Goal: Obtain resource: Obtain resource

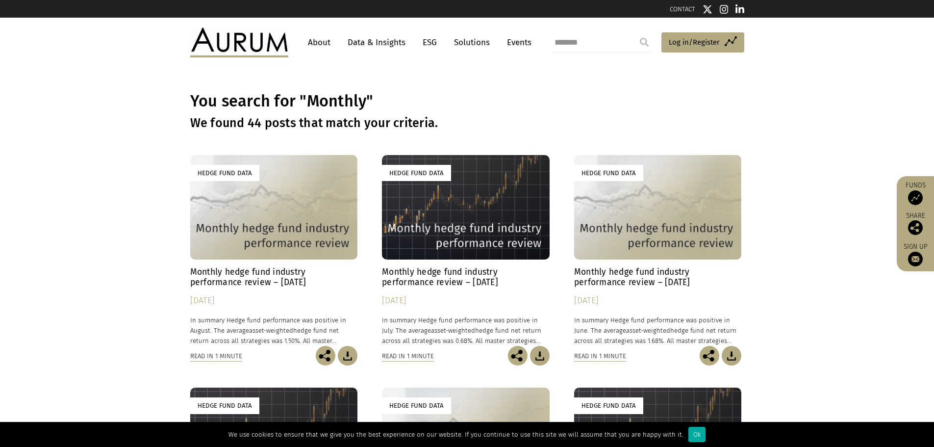
click at [640, 279] on h4 "Monthly hedge fund industry performance review – June 2025" at bounding box center [658, 277] width 168 height 21
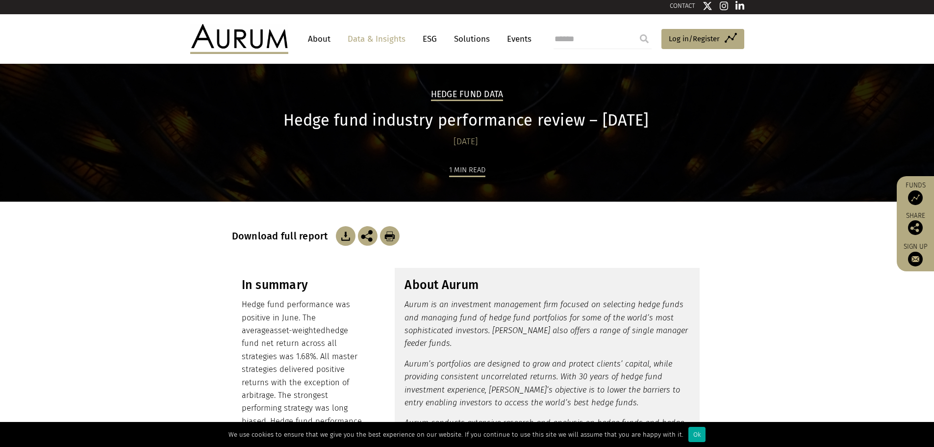
scroll to position [49, 0]
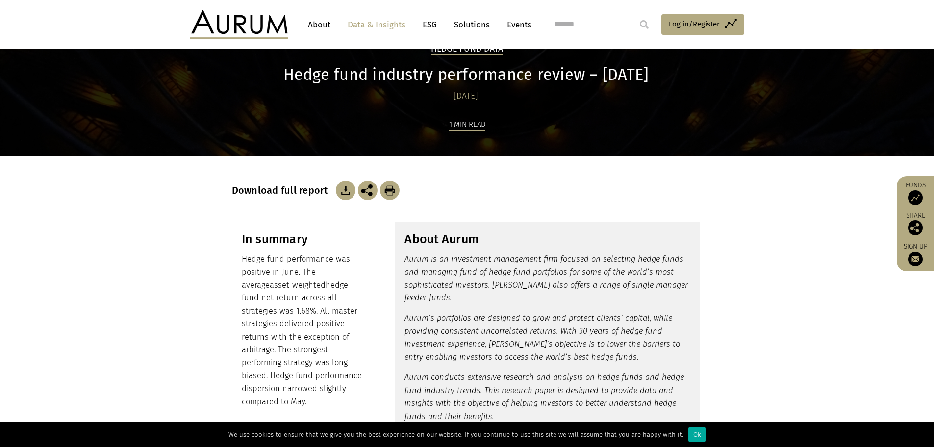
click at [341, 192] on img at bounding box center [346, 190] width 20 height 20
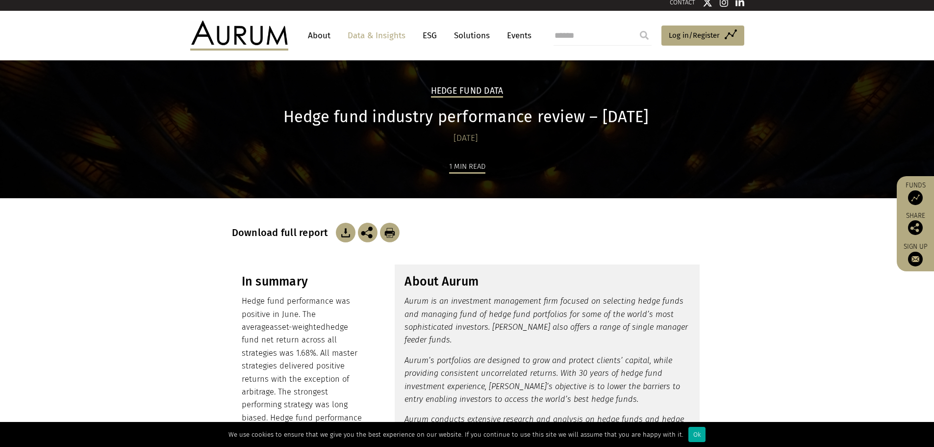
scroll to position [0, 0]
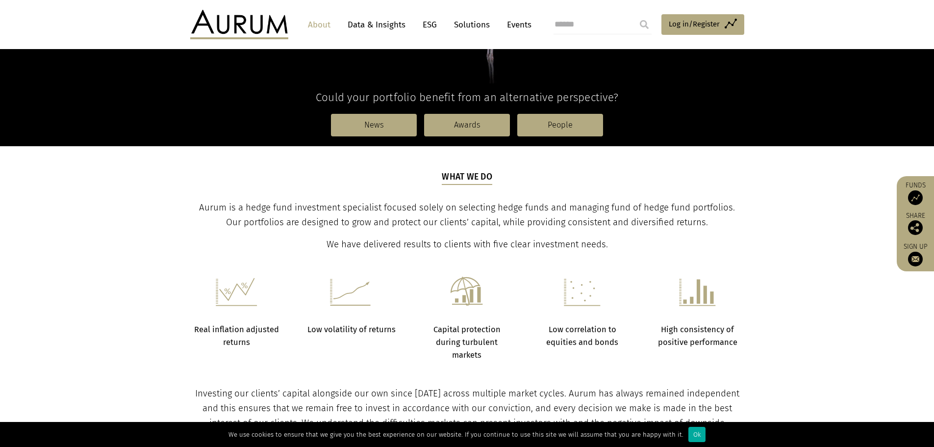
scroll to position [245, 0]
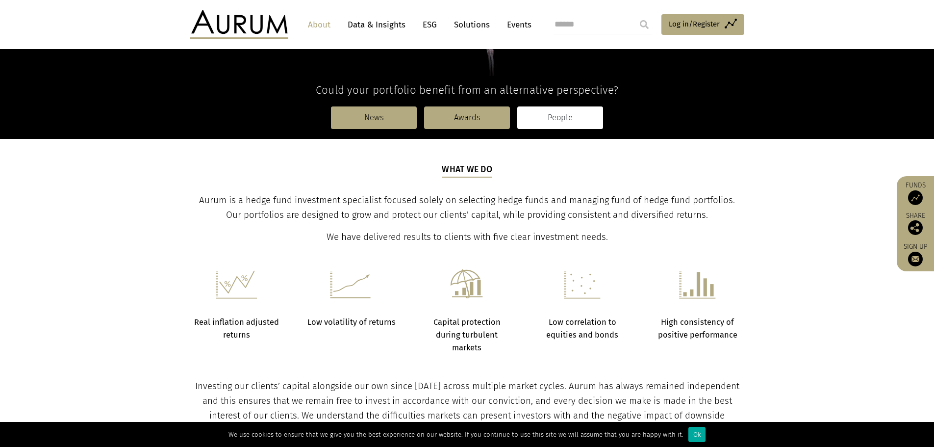
click at [574, 117] on link "People" at bounding box center [560, 117] width 86 height 23
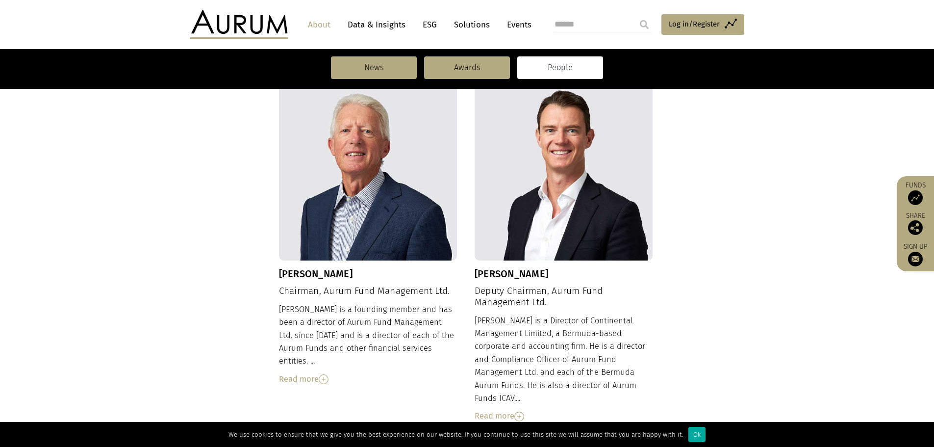
scroll to position [343, 0]
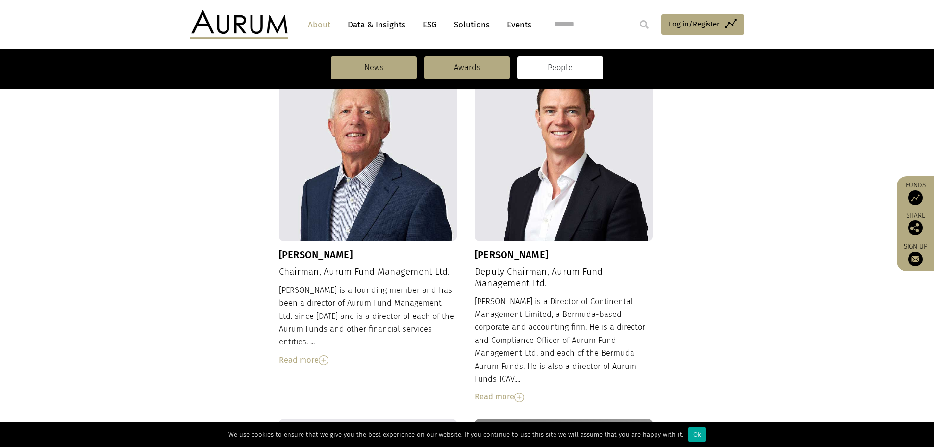
click at [326, 355] on img at bounding box center [324, 360] width 10 height 10
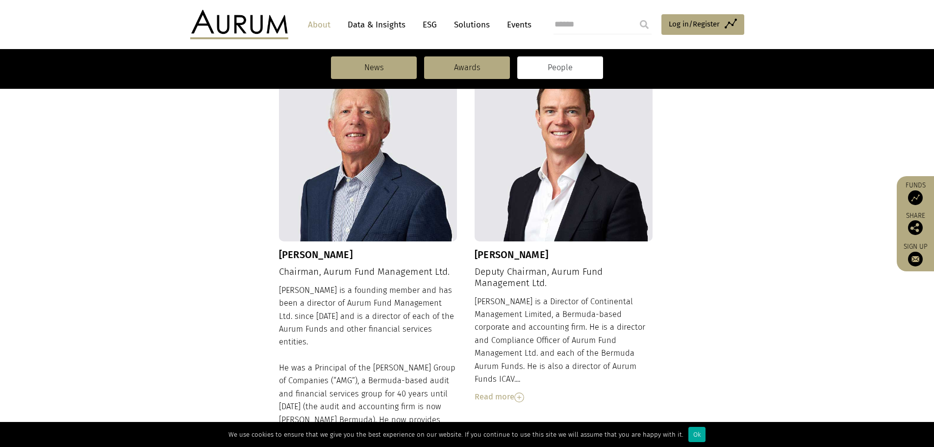
click at [377, 304] on div "Dudley is a founding member and has been a director of Aurum Fund Management Lt…" at bounding box center [368, 403] width 178 height 238
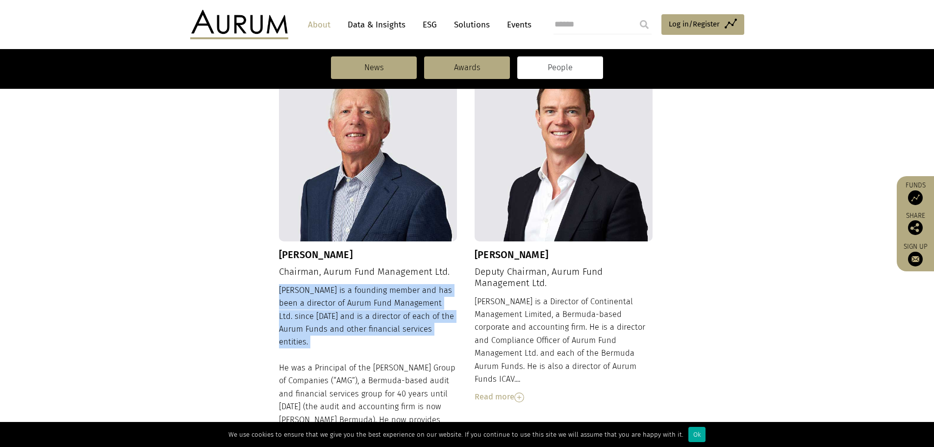
click at [377, 304] on div "Dudley is a founding member and has been a director of Aurum Fund Management Lt…" at bounding box center [368, 403] width 178 height 238
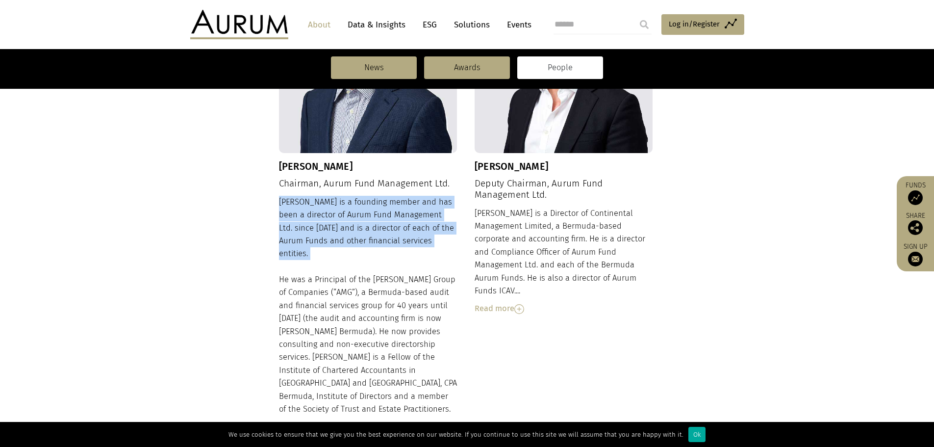
scroll to position [441, 0]
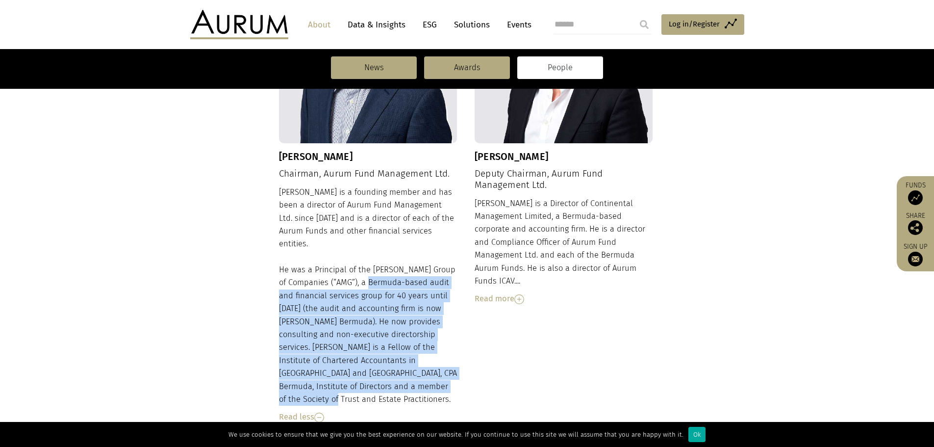
drag, startPoint x: 354, startPoint y: 270, endPoint x: 388, endPoint y: 371, distance: 106.8
click at [412, 372] on div "Dudley is a founding member and has been a director of Aurum Fund Management Lt…" at bounding box center [368, 305] width 178 height 238
click at [359, 280] on div "Dudley is a founding member and has been a director of Aurum Fund Management Lt…" at bounding box center [368, 305] width 178 height 238
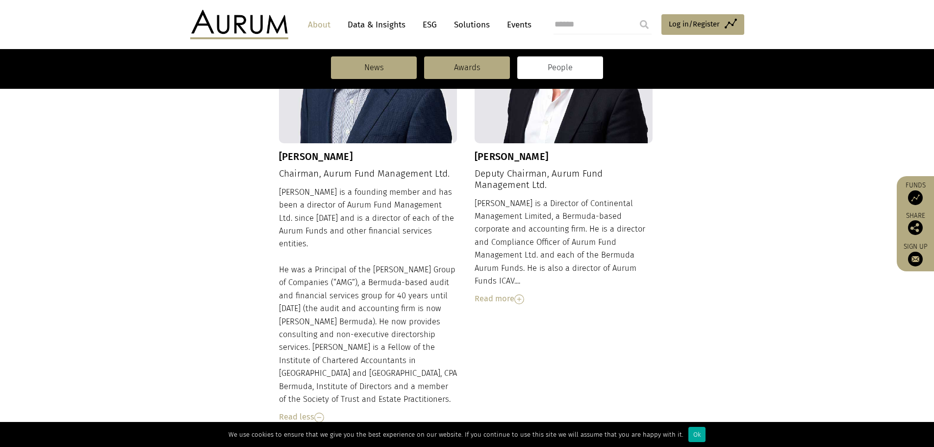
click at [519, 294] on img at bounding box center [519, 299] width 10 height 10
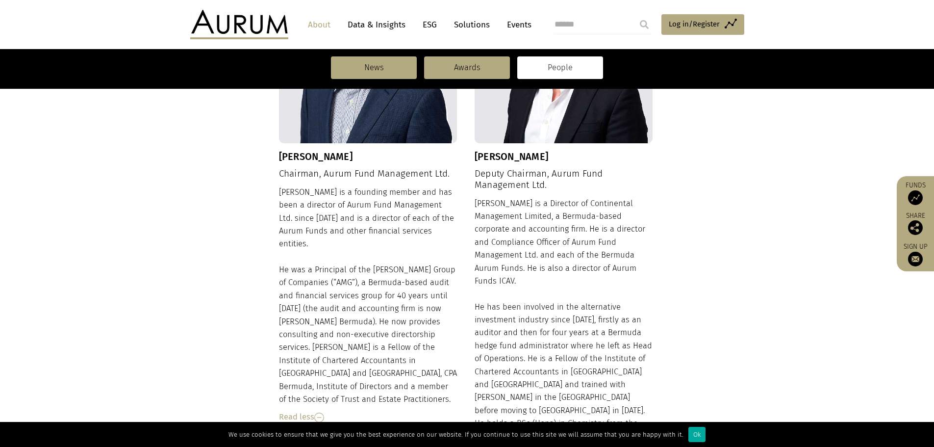
click at [545, 241] on div "Adam is a Director of Continental Management Limited, a Bermuda-based corporate…" at bounding box center [564, 342] width 178 height 290
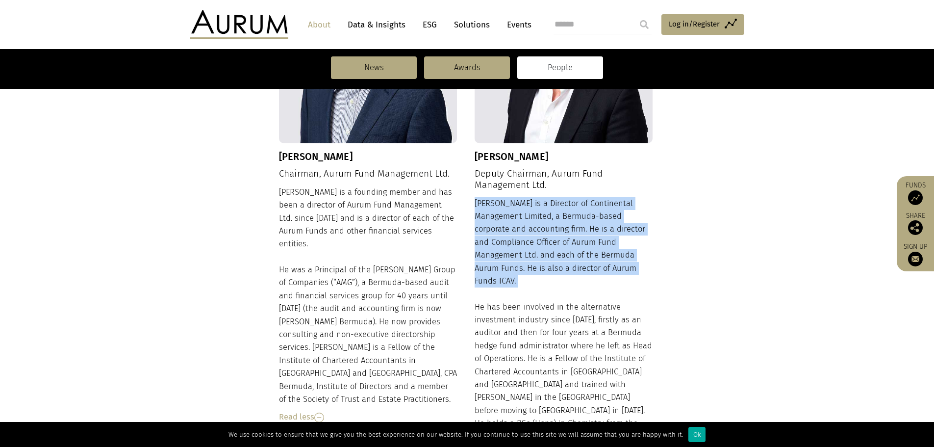
click at [545, 241] on div "Adam is a Director of Continental Management Limited, a Bermuda-based corporate…" at bounding box center [564, 342] width 178 height 290
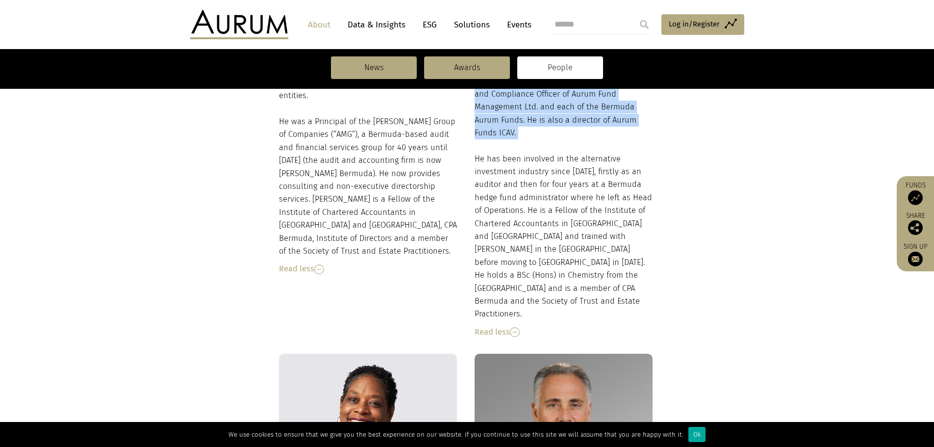
scroll to position [539, 0]
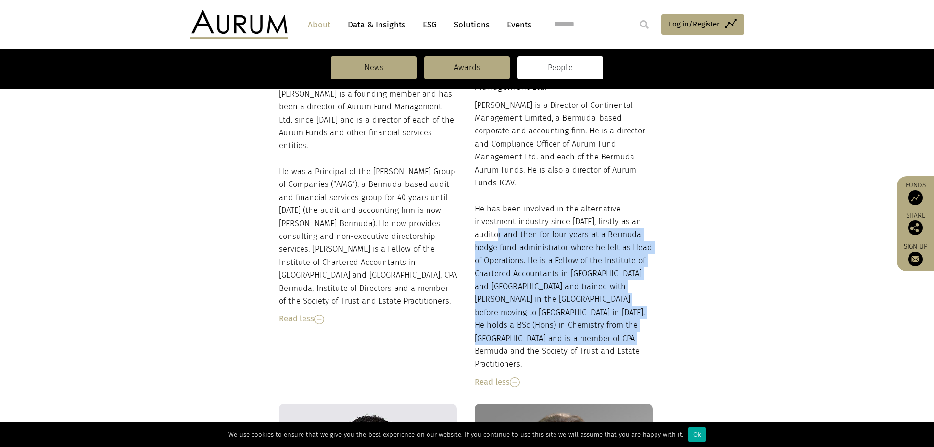
drag, startPoint x: 502, startPoint y: 223, endPoint x: 586, endPoint y: 322, distance: 130.4
click at [590, 322] on div "Adam is a Director of Continental Management Limited, a Bermuda-based corporate…" at bounding box center [564, 244] width 178 height 290
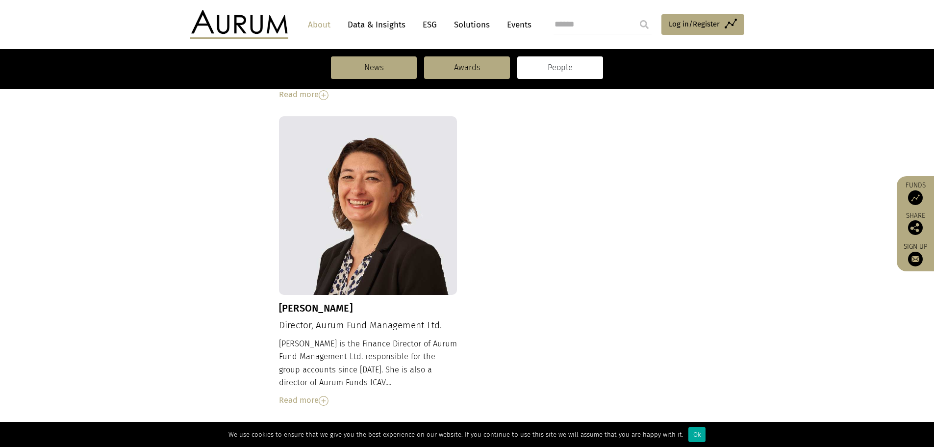
scroll to position [931, 0]
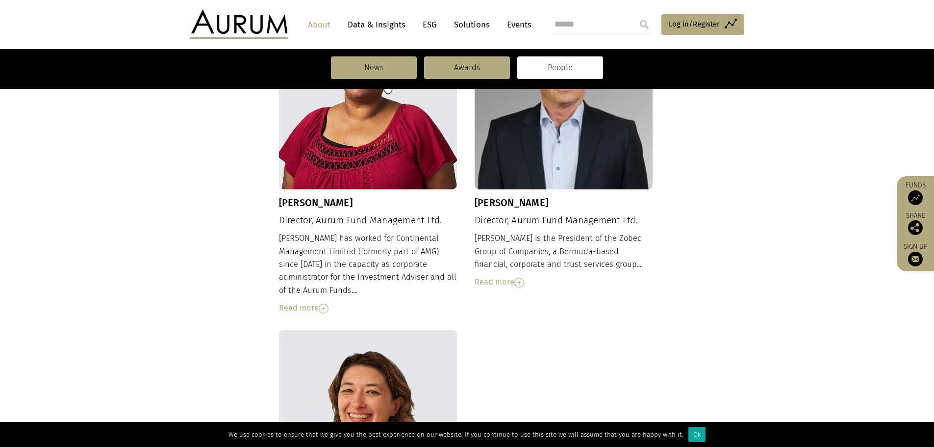
click at [326, 303] on img at bounding box center [324, 308] width 10 height 10
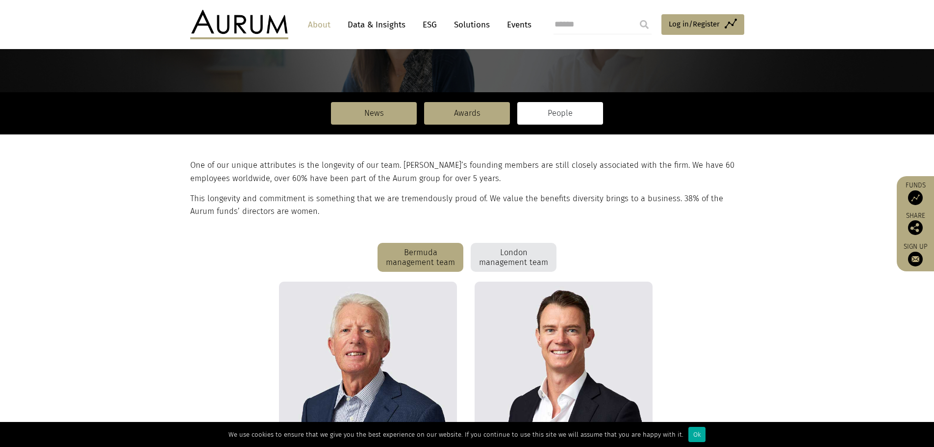
scroll to position [0, 0]
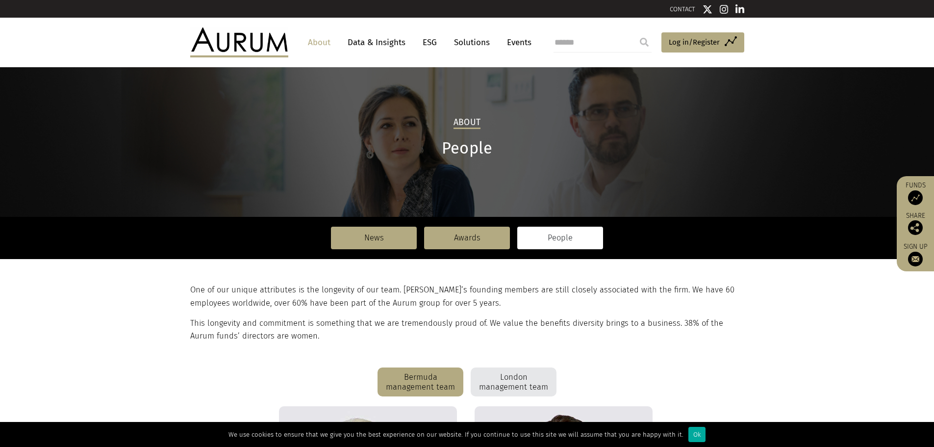
click at [642, 314] on div "One of our unique attributes is the longevity of our team. Aurum’s founding mem…" at bounding box center [466, 312] width 552 height 59
click at [485, 243] on link "Awards" at bounding box center [467, 237] width 86 height 23
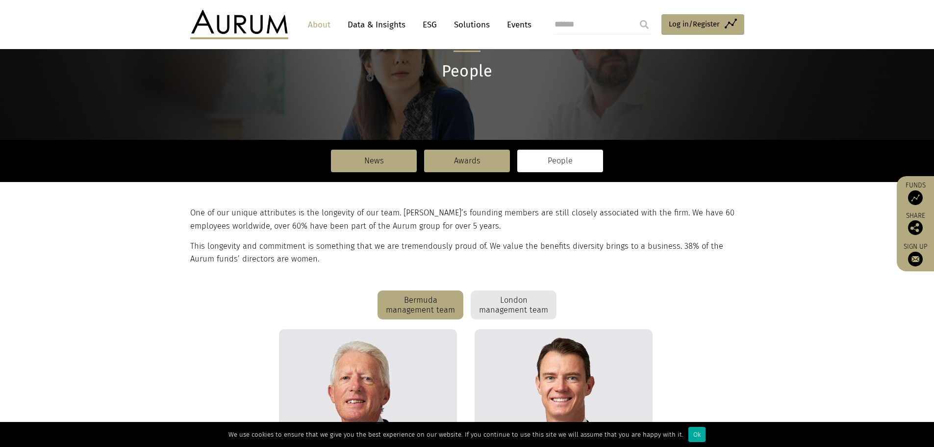
scroll to position [147, 0]
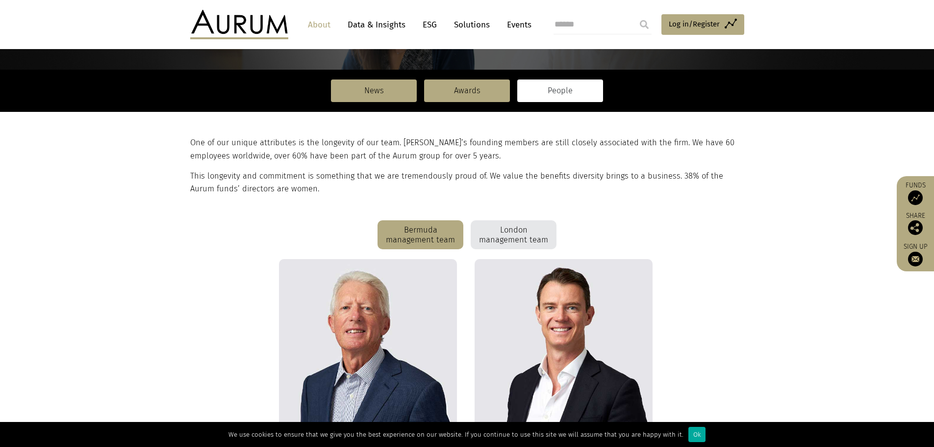
click at [517, 240] on div "London management team" at bounding box center [514, 234] width 86 height 29
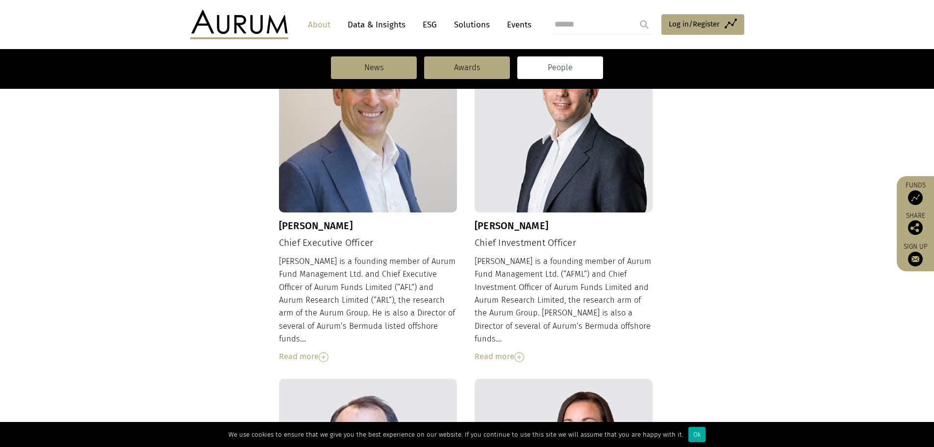
scroll to position [392, 0]
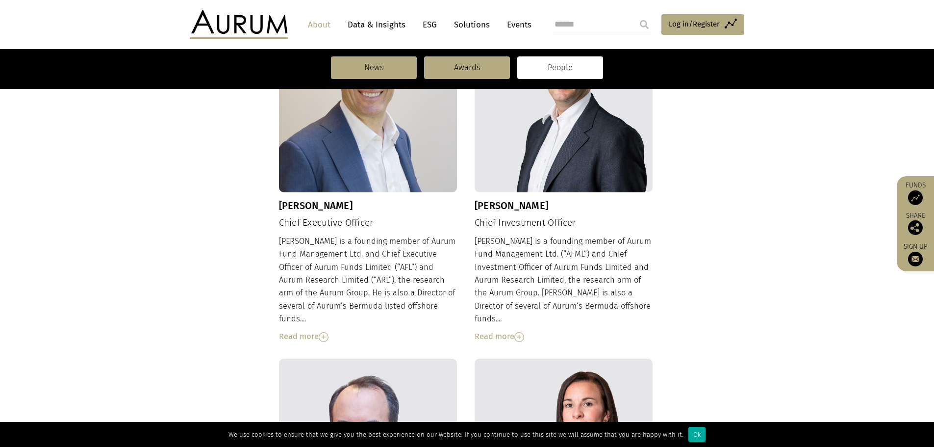
click at [323, 332] on img at bounding box center [324, 337] width 10 height 10
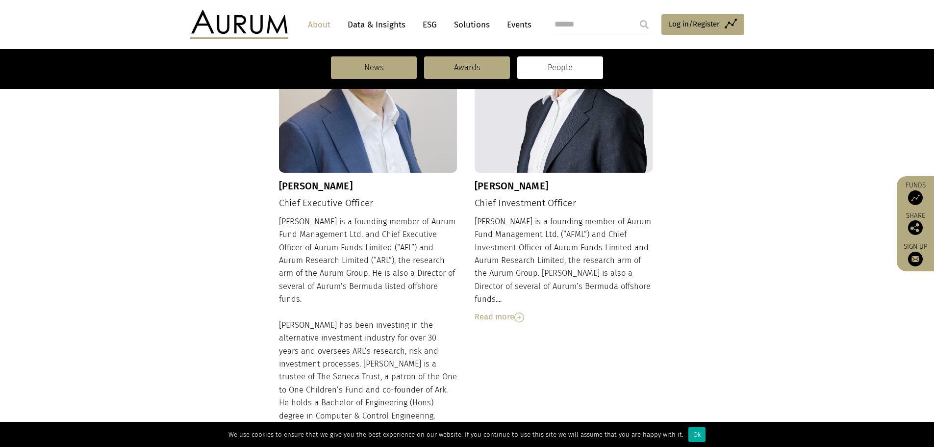
scroll to position [490, 0]
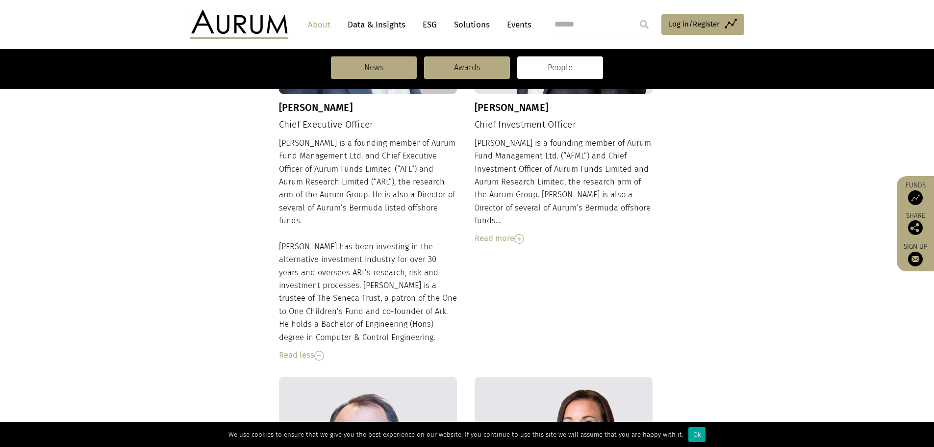
click at [520, 234] on img at bounding box center [519, 239] width 10 height 10
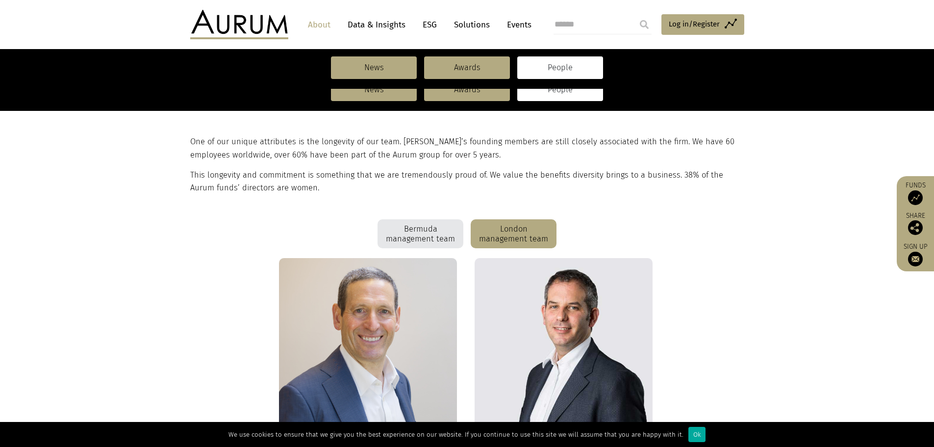
scroll to position [0, 0]
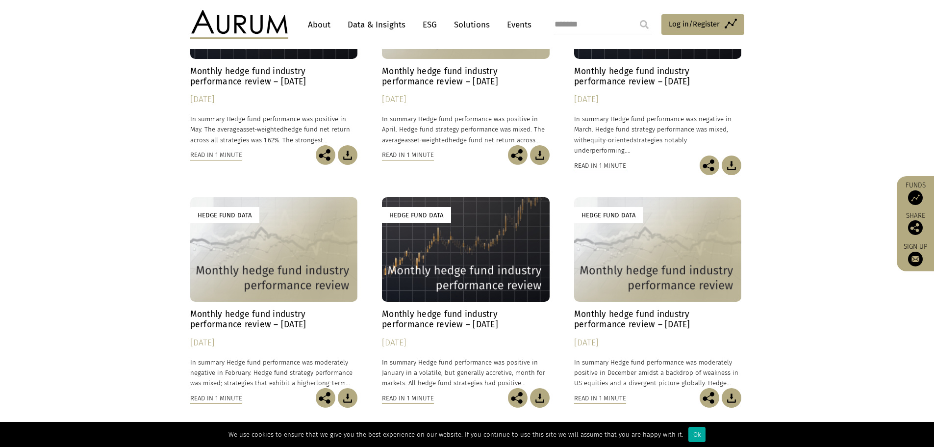
scroll to position [490, 0]
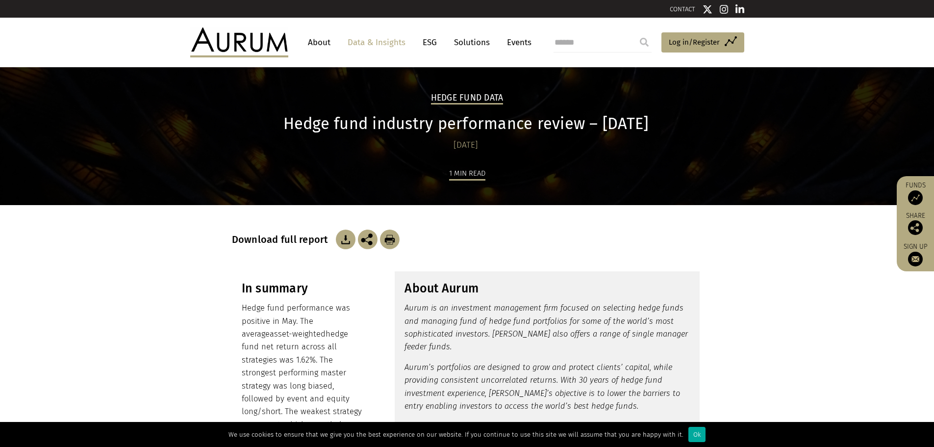
click at [342, 241] on img at bounding box center [346, 239] width 20 height 20
click at [344, 241] on img at bounding box center [346, 239] width 20 height 20
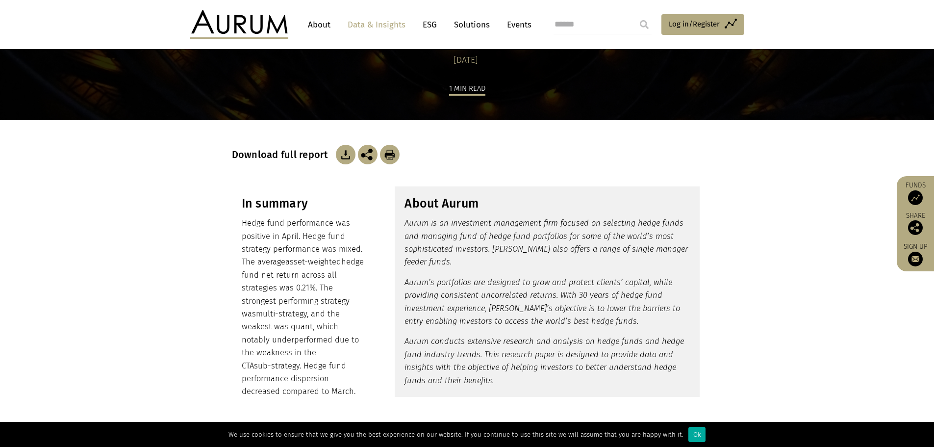
scroll to position [98, 0]
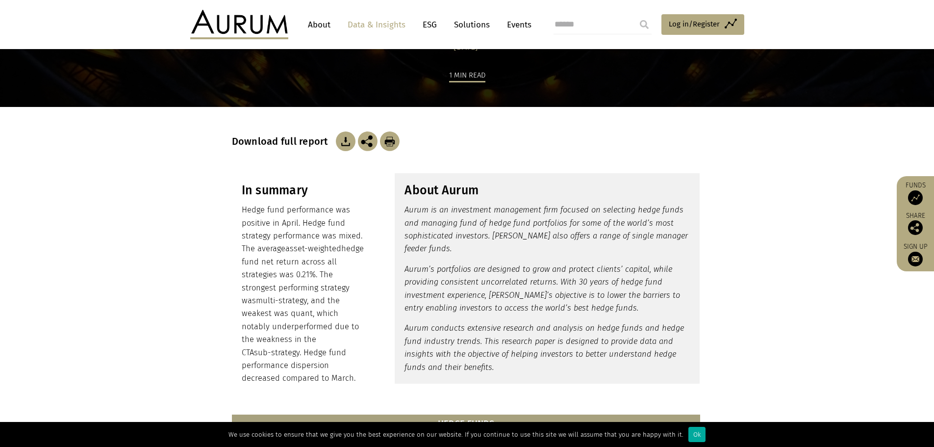
click at [344, 143] on img at bounding box center [346, 141] width 20 height 20
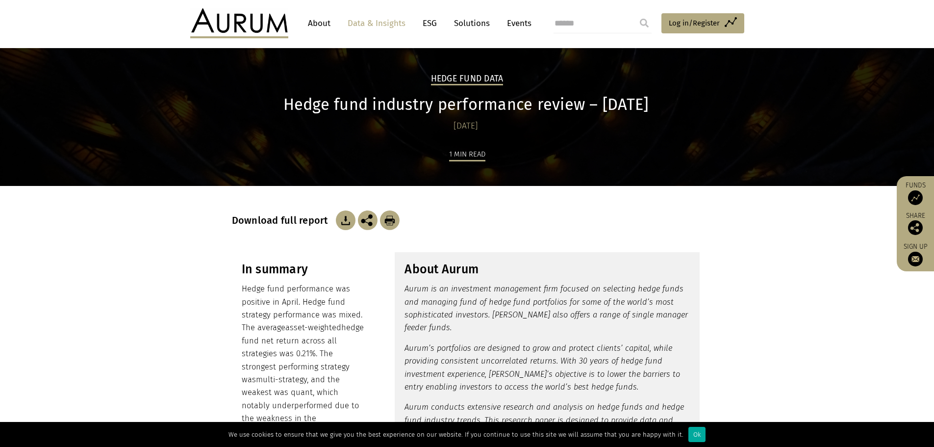
scroll to position [0, 0]
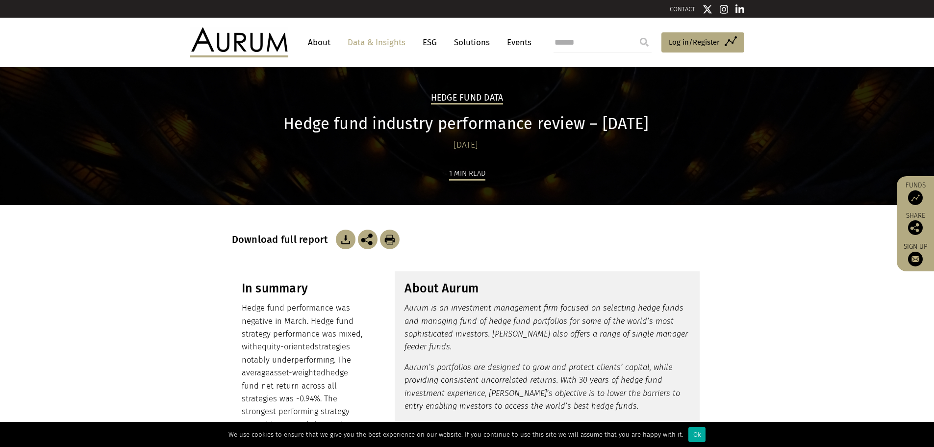
click at [342, 236] on img at bounding box center [346, 239] width 20 height 20
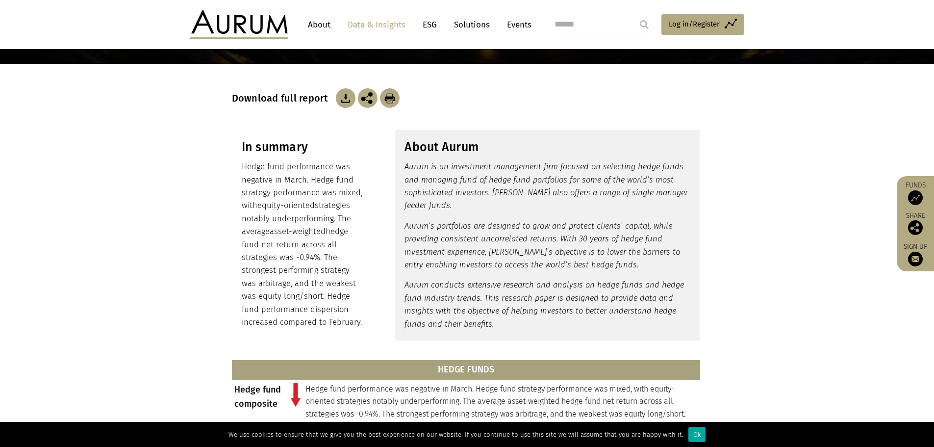
scroll to position [147, 0]
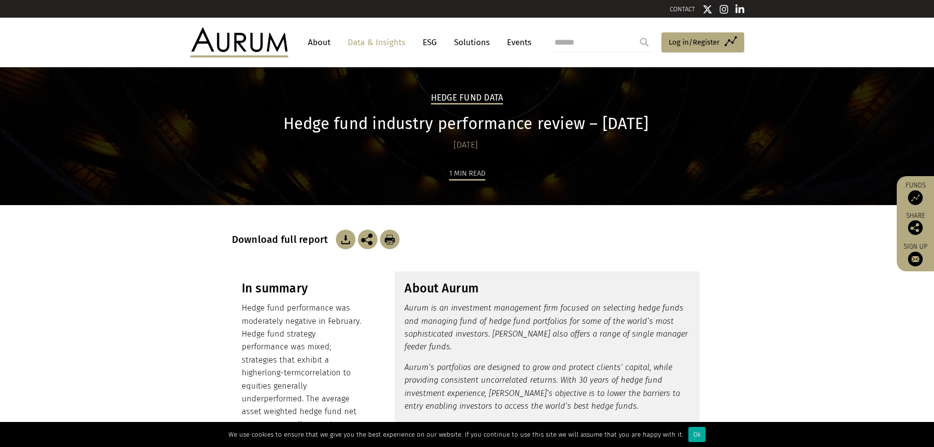
click at [223, 345] on div "In summary Hedge fund performance was moderately negative in February. Hedge fu…" at bounding box center [467, 395] width 490 height 248
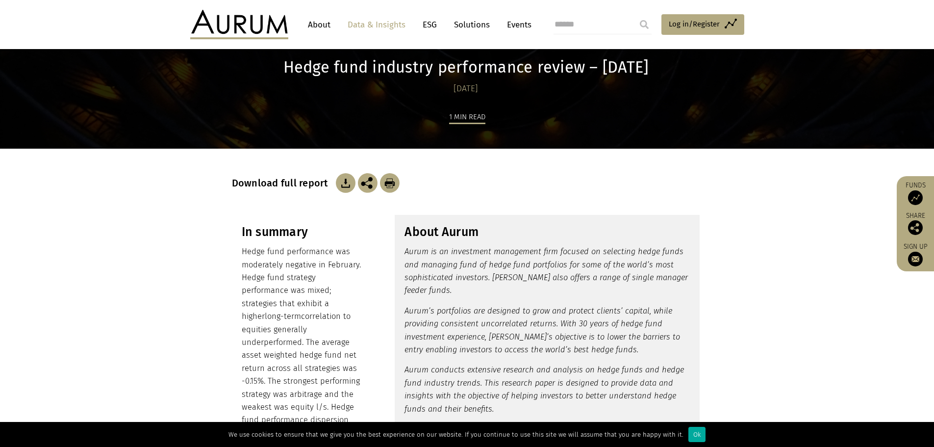
scroll to position [98, 0]
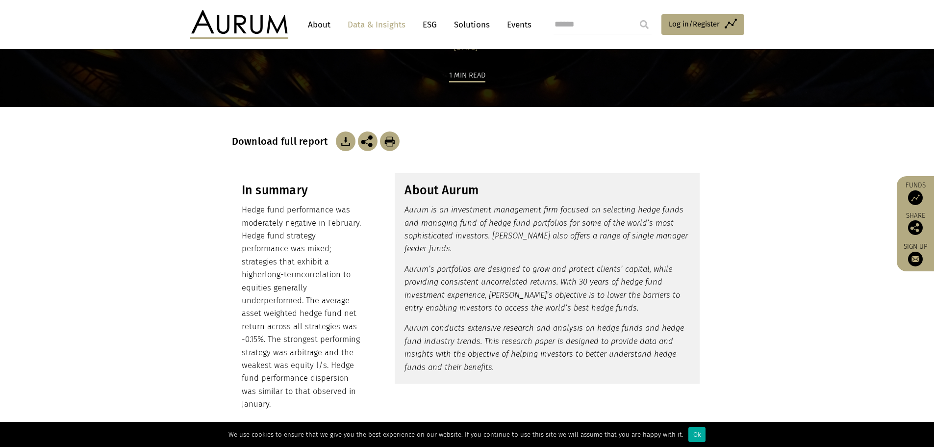
click at [343, 140] on img at bounding box center [346, 141] width 20 height 20
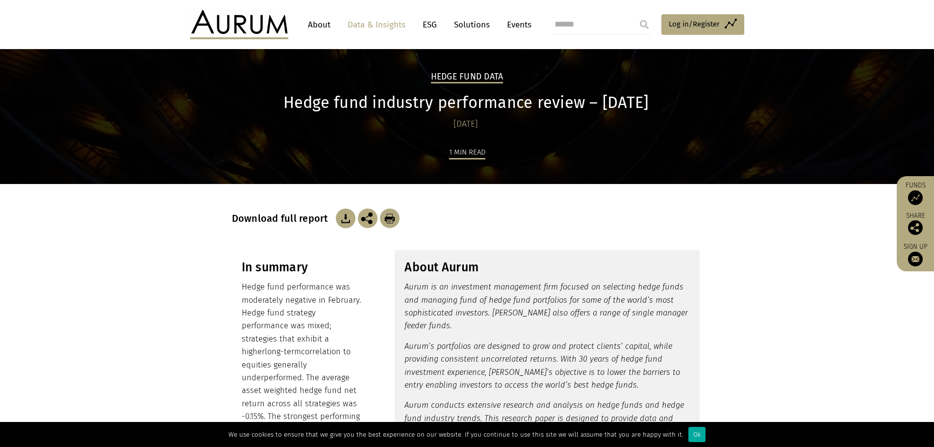
scroll to position [0, 0]
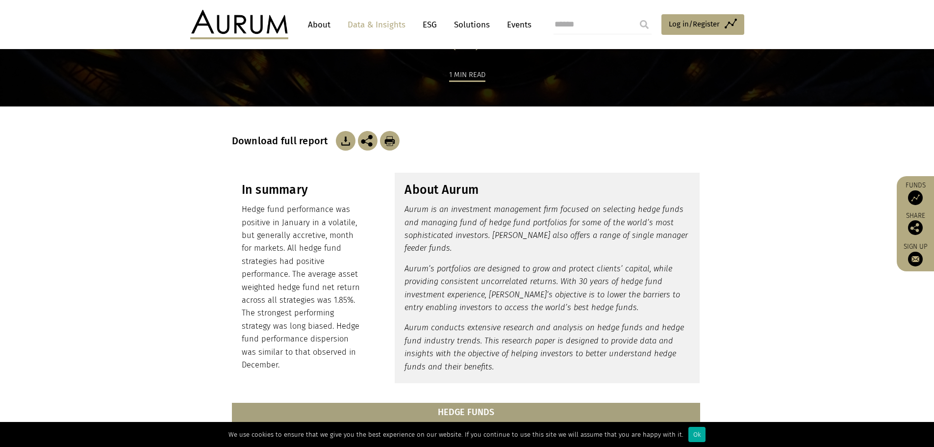
scroll to position [98, 0]
click at [340, 144] on img at bounding box center [346, 141] width 20 height 20
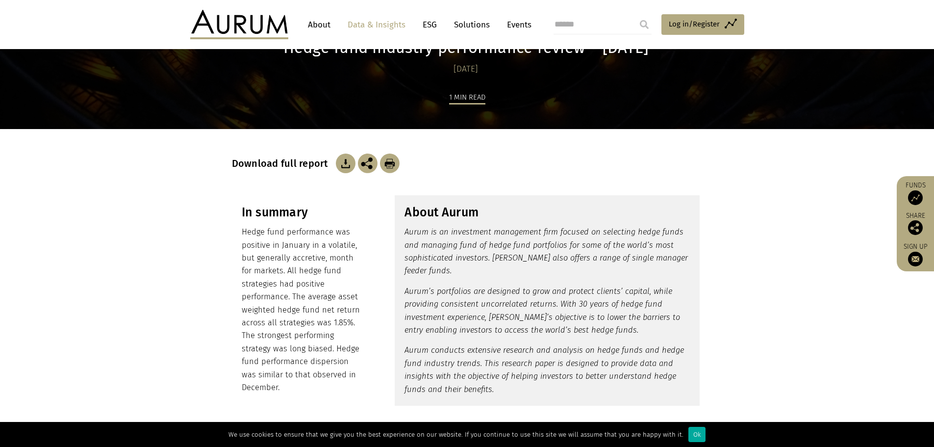
scroll to position [0, 0]
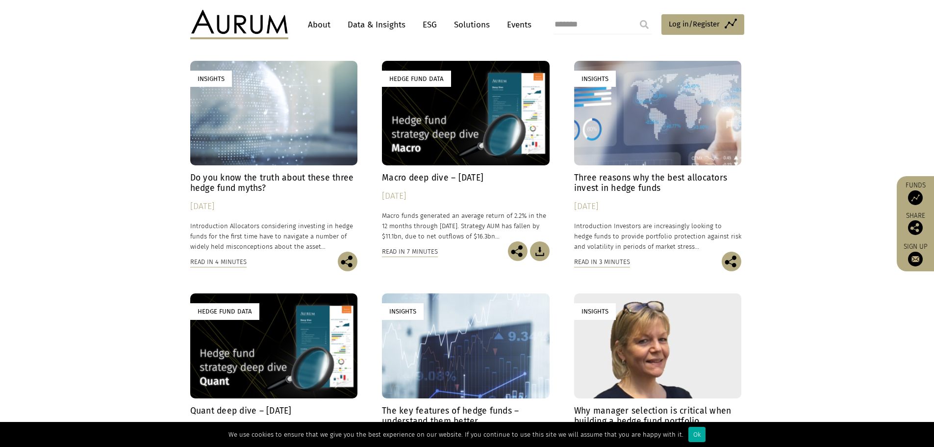
scroll to position [2084, 0]
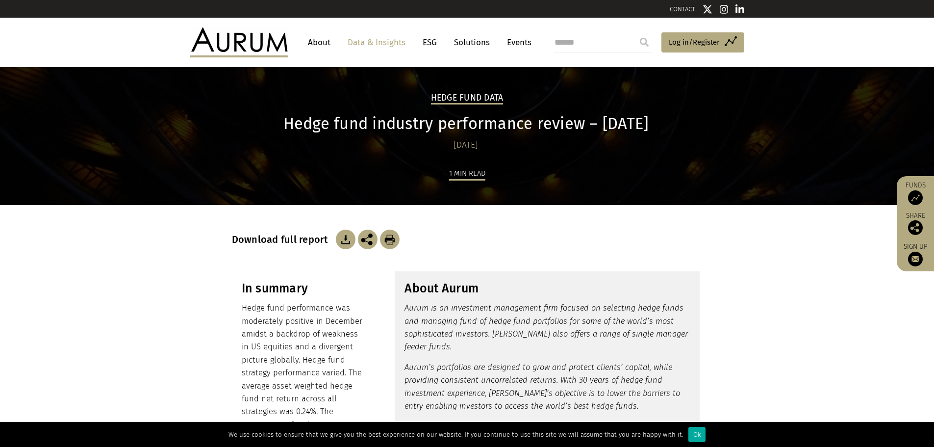
click at [343, 243] on img at bounding box center [346, 239] width 20 height 20
click at [342, 240] on img at bounding box center [346, 239] width 20 height 20
click at [341, 240] on img at bounding box center [346, 239] width 20 height 20
click at [340, 241] on img at bounding box center [346, 239] width 20 height 20
click at [338, 241] on img at bounding box center [346, 239] width 20 height 20
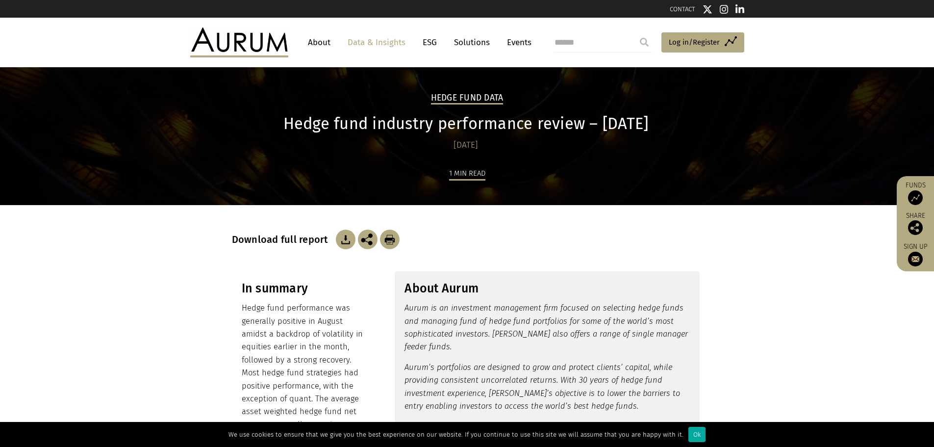
click at [347, 242] on img at bounding box center [346, 239] width 20 height 20
click at [343, 237] on img at bounding box center [346, 239] width 20 height 20
click at [340, 242] on img at bounding box center [346, 239] width 20 height 20
click at [341, 242] on img at bounding box center [346, 239] width 20 height 20
click at [345, 241] on img at bounding box center [346, 239] width 20 height 20
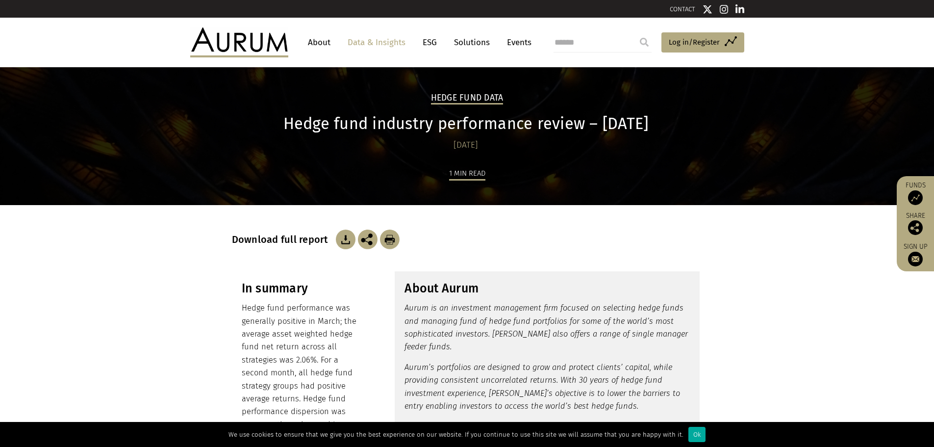
click at [345, 240] on img at bounding box center [346, 239] width 20 height 20
click at [344, 237] on img at bounding box center [346, 239] width 20 height 20
click at [341, 243] on img at bounding box center [346, 239] width 20 height 20
click at [345, 240] on img at bounding box center [346, 239] width 20 height 20
click at [368, 40] on link "Data & Insights" at bounding box center [377, 42] width 68 height 18
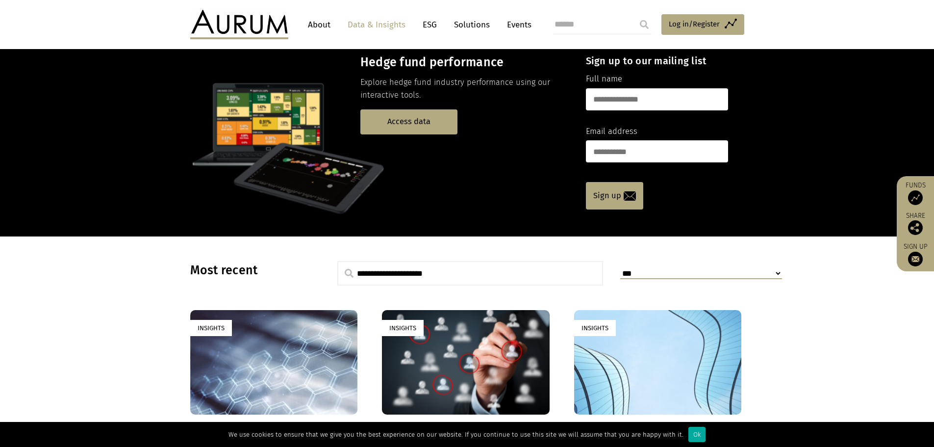
scroll to position [147, 0]
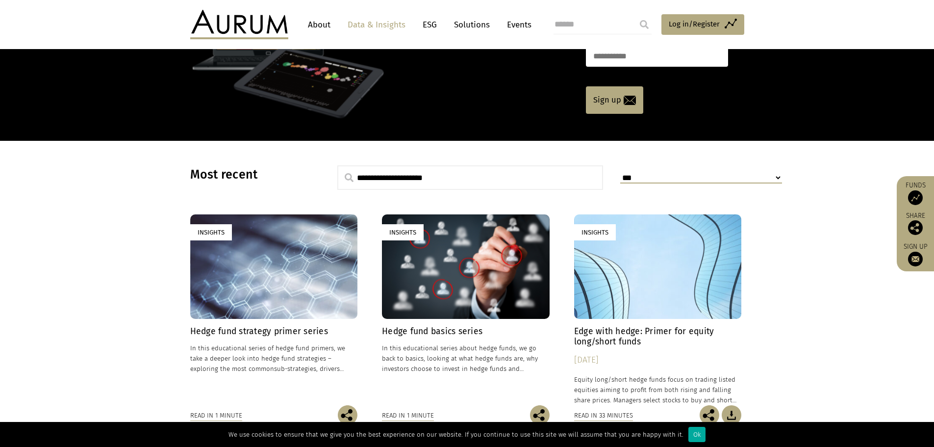
click at [397, 181] on input "text" at bounding box center [470, 177] width 266 height 25
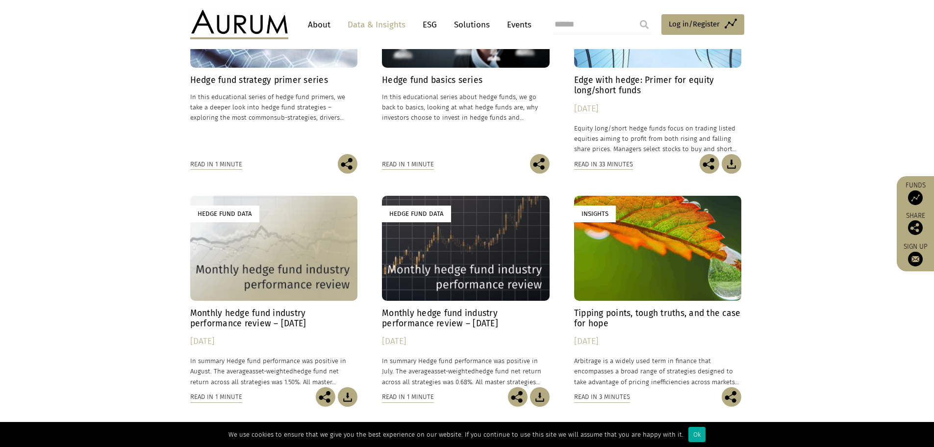
scroll to position [588, 0]
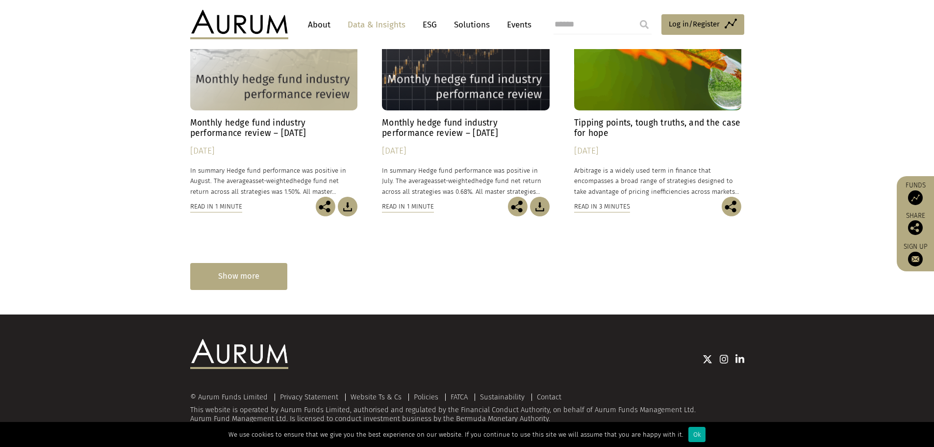
click at [274, 277] on div "Show more" at bounding box center [238, 276] width 97 height 27
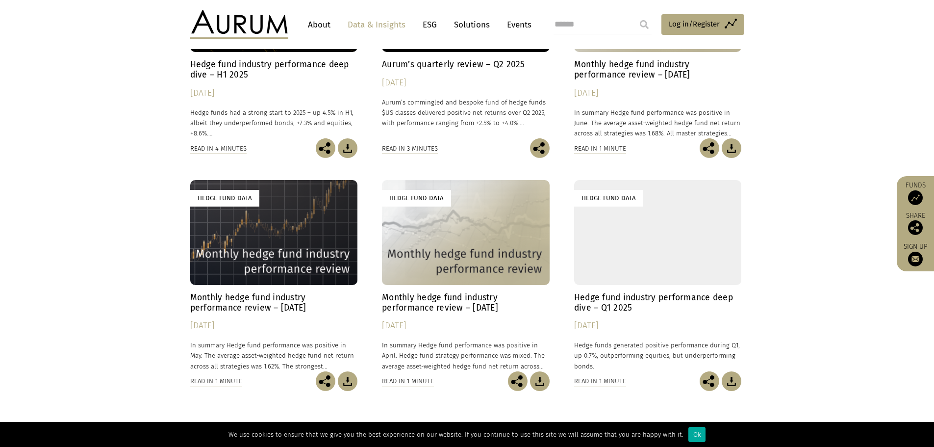
scroll to position [1054, 0]
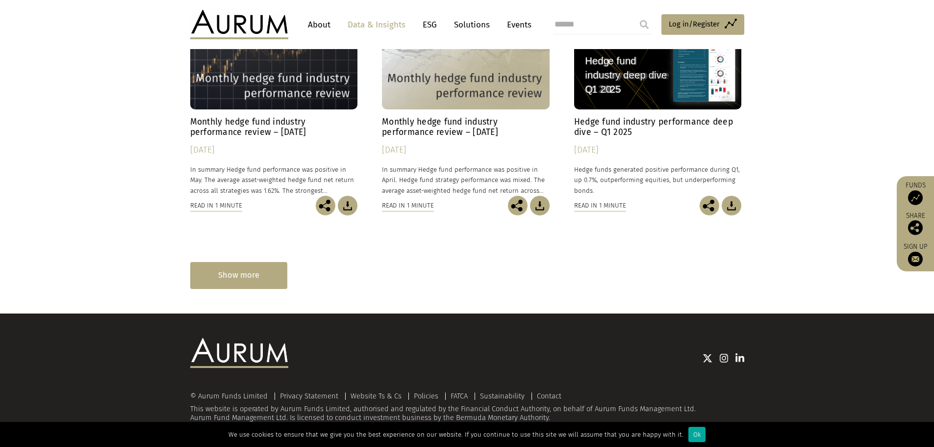
click at [237, 278] on div "Show more" at bounding box center [238, 275] width 97 height 27
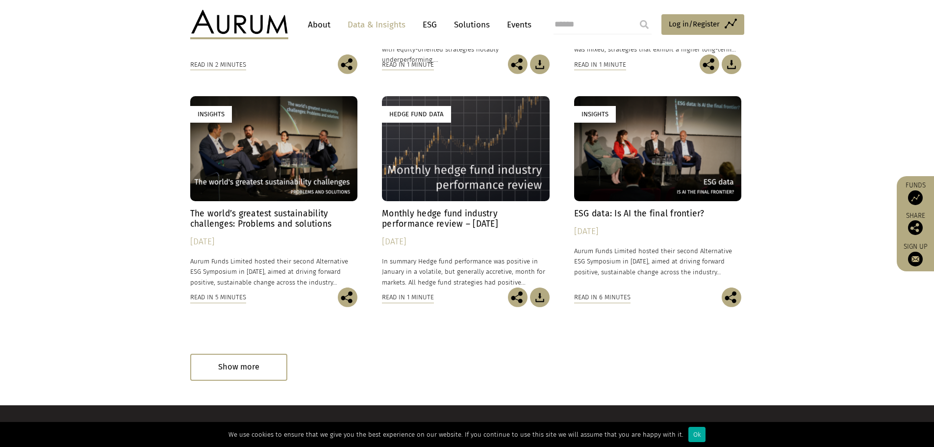
scroll to position [1520, 0]
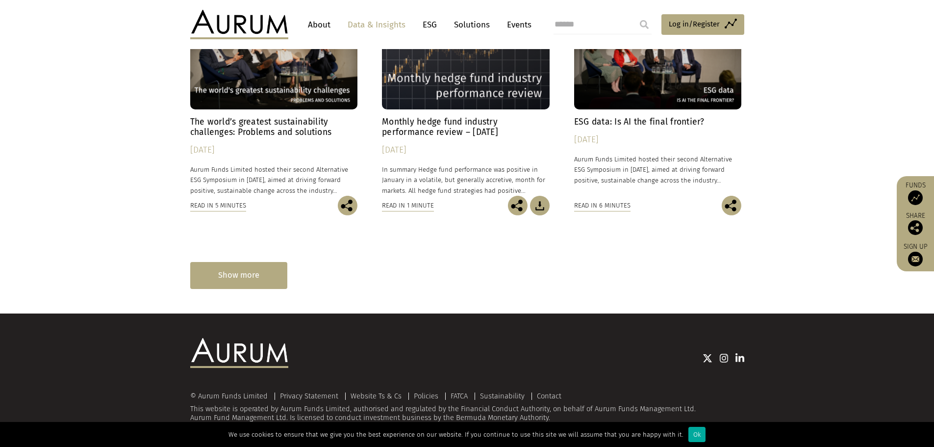
click at [253, 278] on div "Show more" at bounding box center [238, 275] width 97 height 27
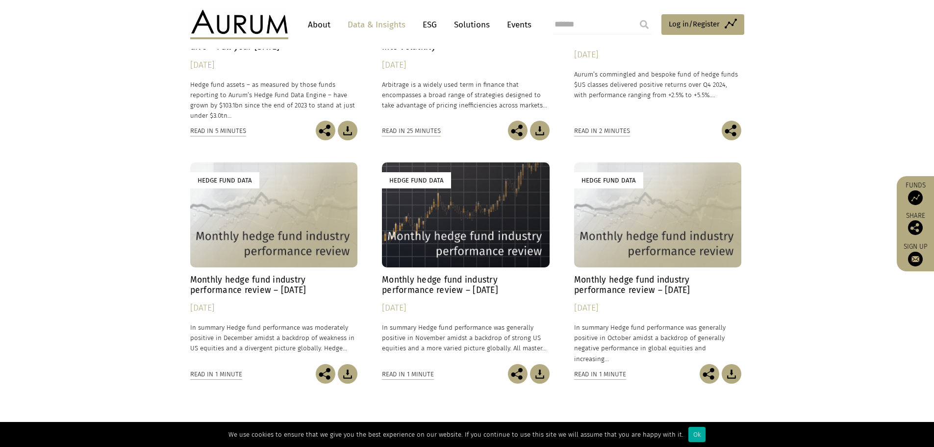
scroll to position [2068, 0]
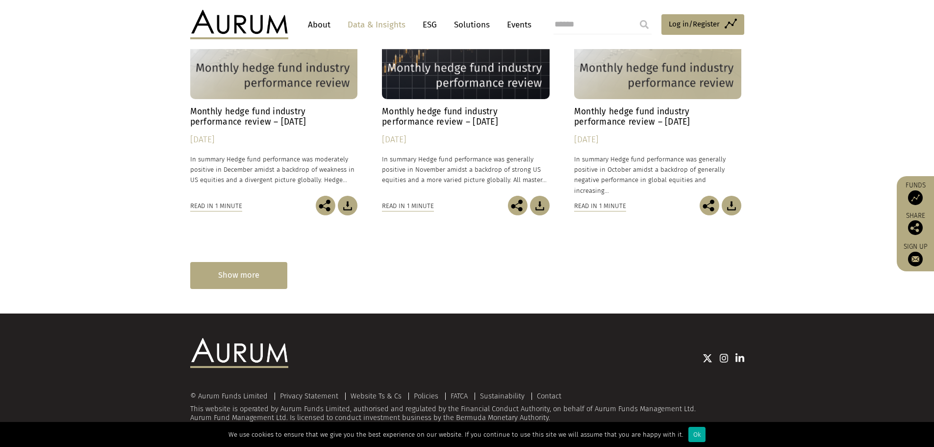
click at [245, 271] on div "Show more" at bounding box center [238, 275] width 97 height 27
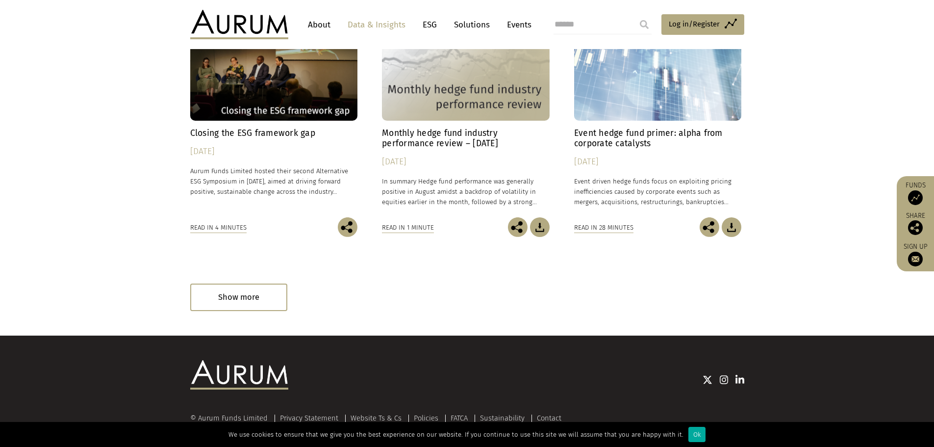
scroll to position [2554, 0]
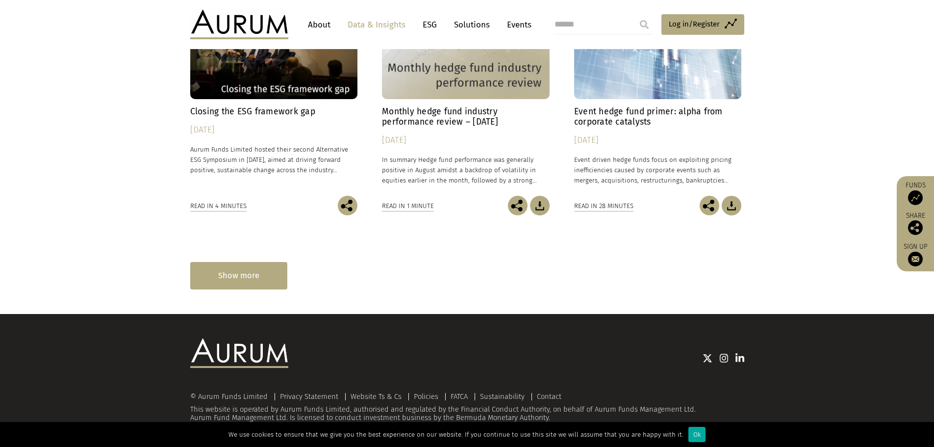
click at [248, 279] on div "Show more" at bounding box center [238, 275] width 97 height 27
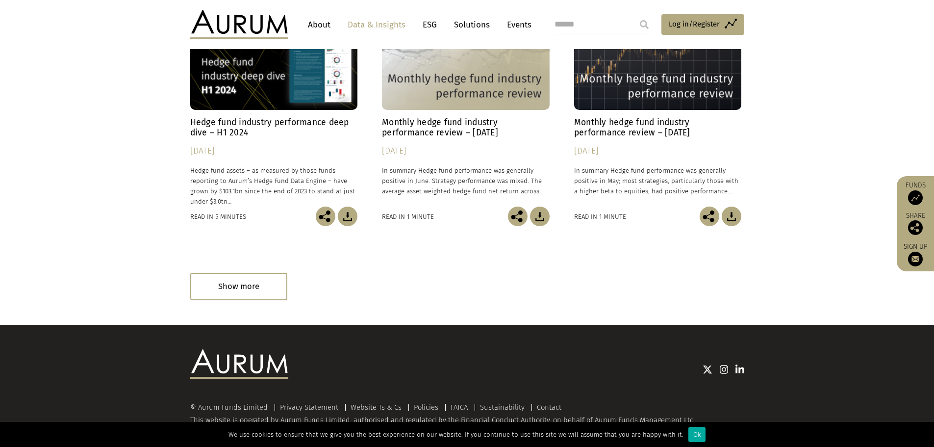
scroll to position [3039, 0]
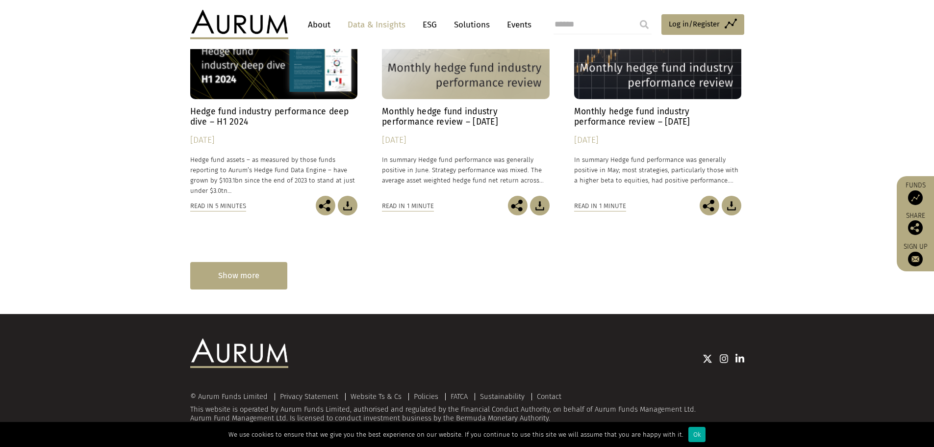
click at [244, 289] on div "Show more" at bounding box center [238, 275] width 97 height 27
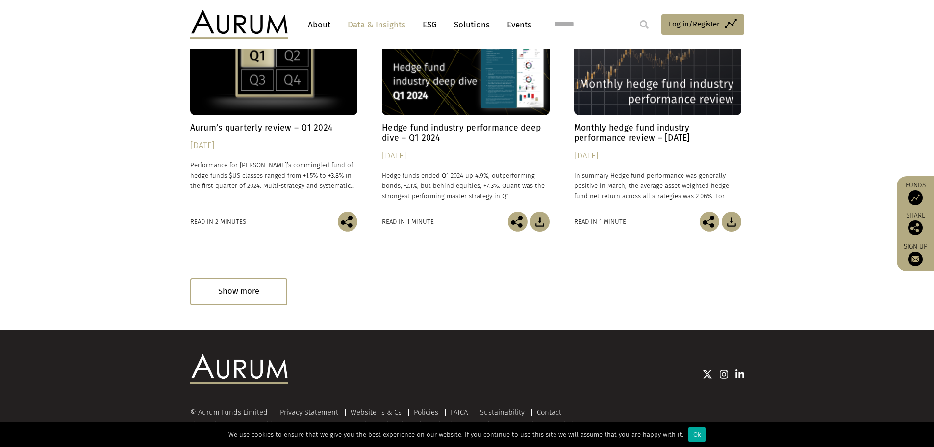
scroll to position [3526, 0]
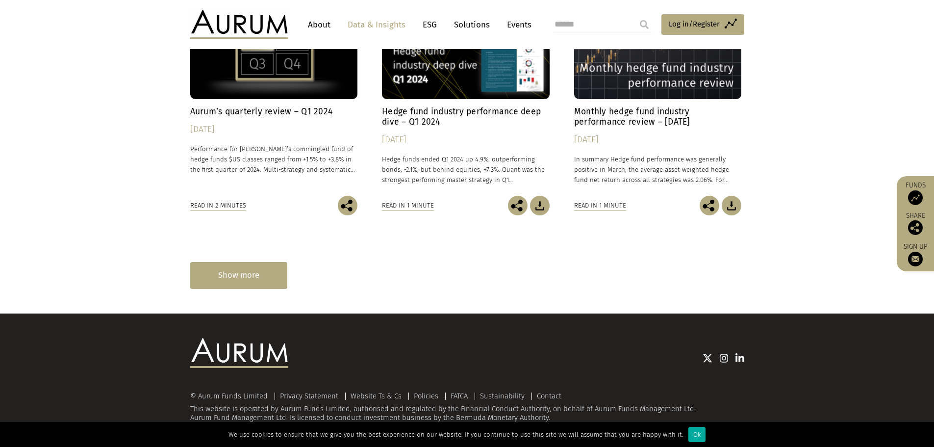
click at [232, 275] on div "Show more" at bounding box center [238, 275] width 97 height 27
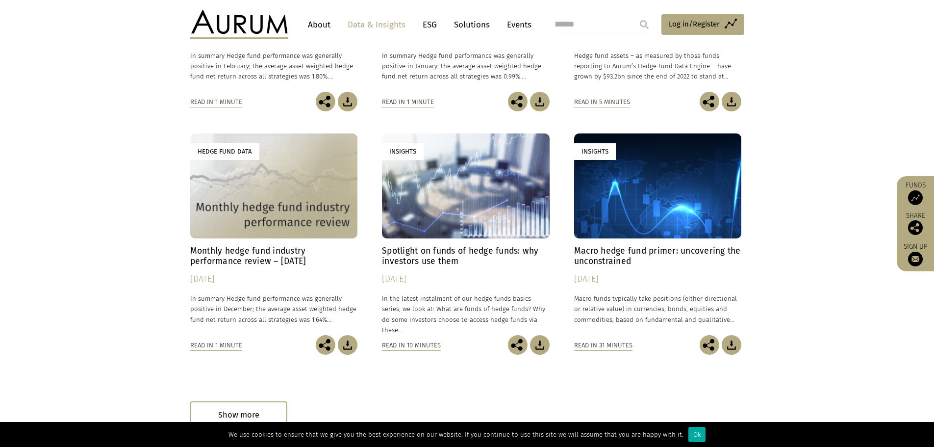
scroll to position [4012, 0]
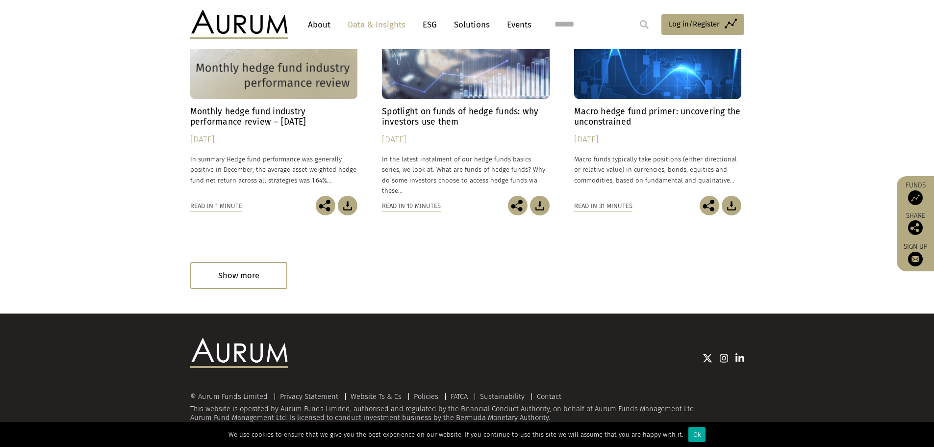
click at [250, 285] on div "Show more" at bounding box center [238, 275] width 97 height 27
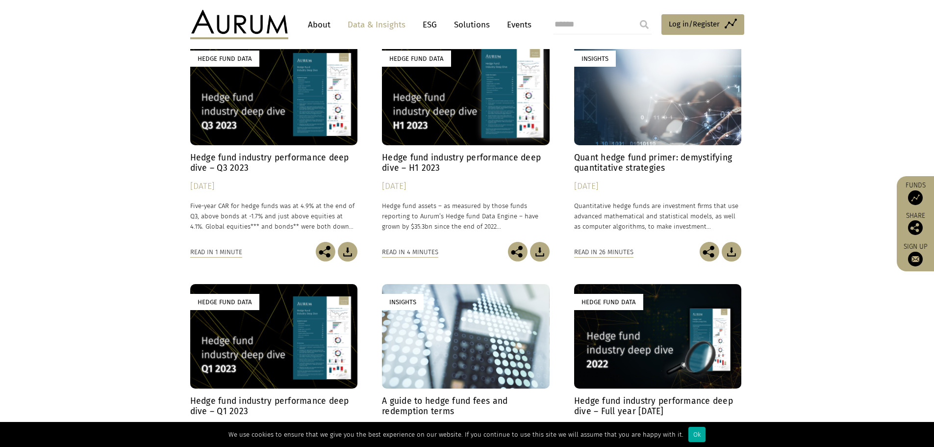
scroll to position [4208, 0]
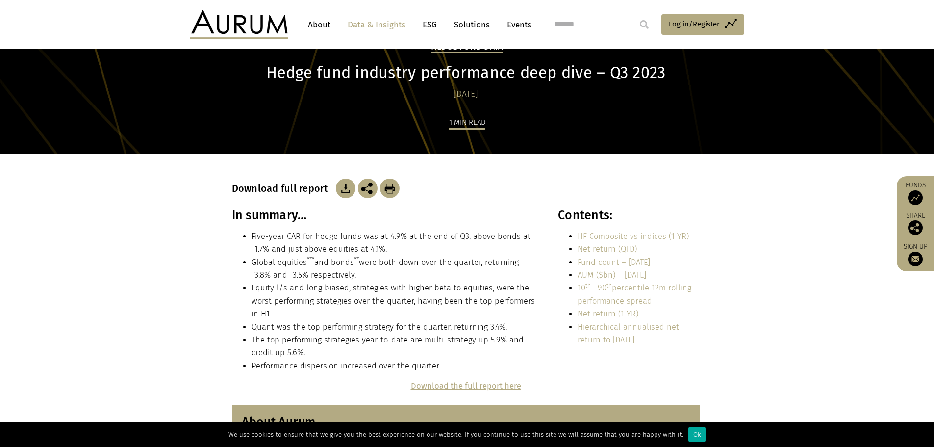
scroll to position [49, 0]
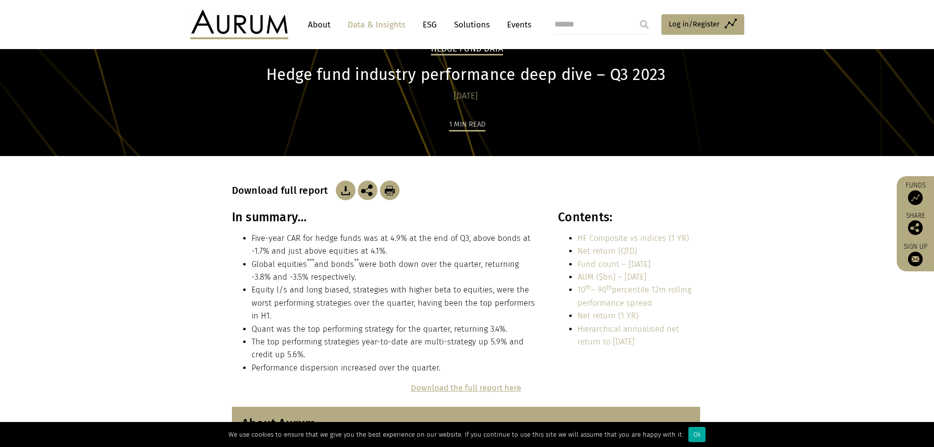
click at [346, 192] on img at bounding box center [346, 190] width 20 height 20
